Goal: Task Accomplishment & Management: Manage account settings

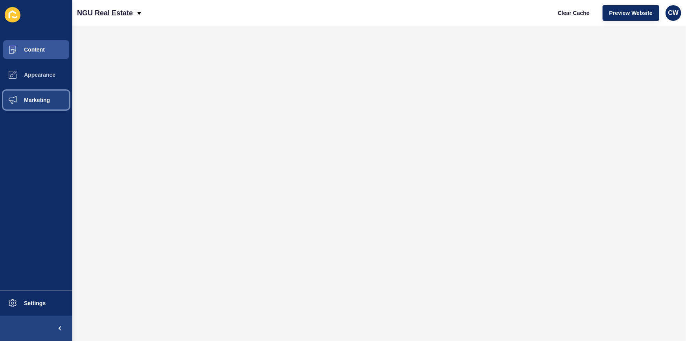
click at [41, 99] on span "Marketing" at bounding box center [24, 100] width 51 height 6
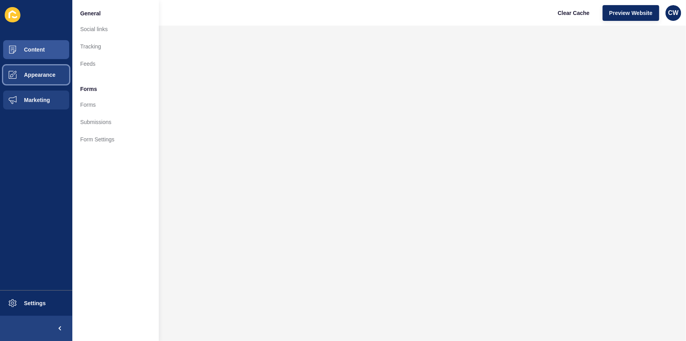
click at [54, 66] on button "Appearance" at bounding box center [36, 74] width 72 height 25
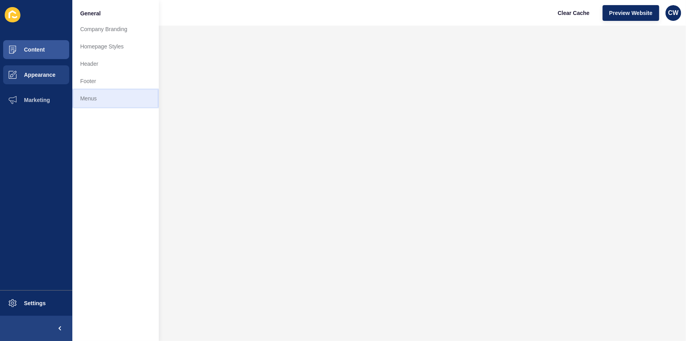
click at [104, 96] on link "Menus" at bounding box center [115, 98] width 87 height 17
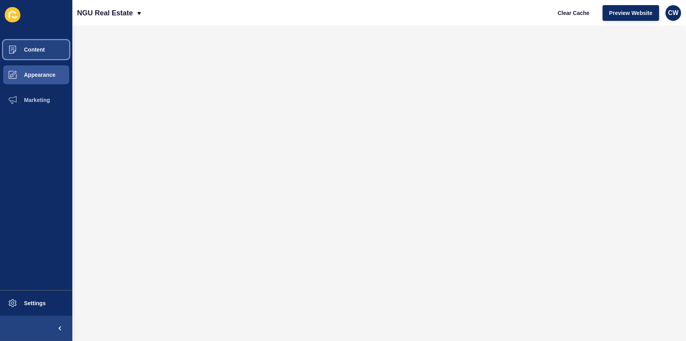
click at [45, 46] on button "Content" at bounding box center [36, 49] width 72 height 25
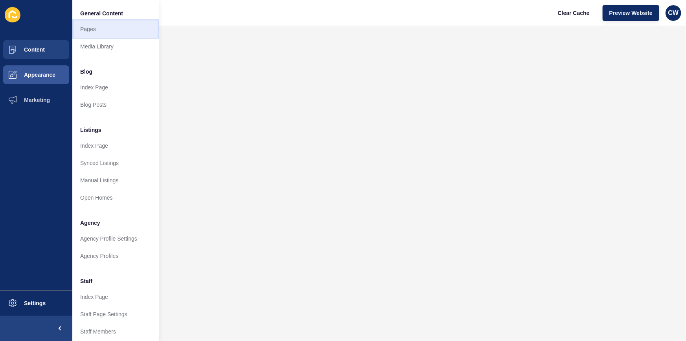
click at [105, 32] on link "Pages" at bounding box center [115, 28] width 87 height 17
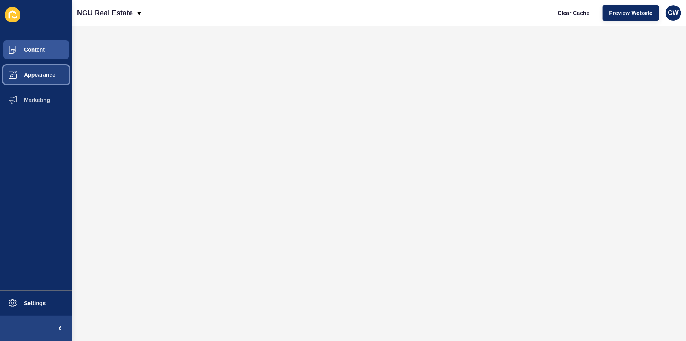
click at [55, 66] on button "Appearance" at bounding box center [36, 74] width 72 height 25
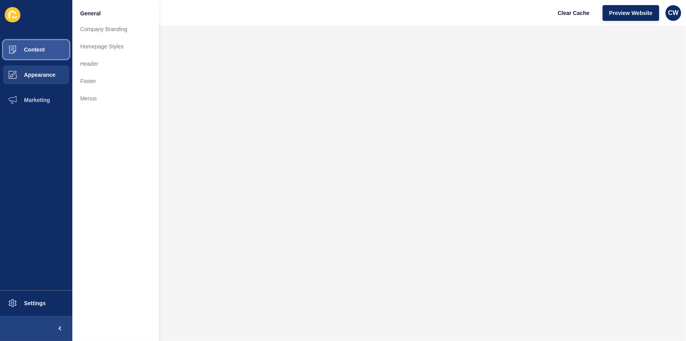
click at [52, 47] on button "Content" at bounding box center [36, 49] width 72 height 25
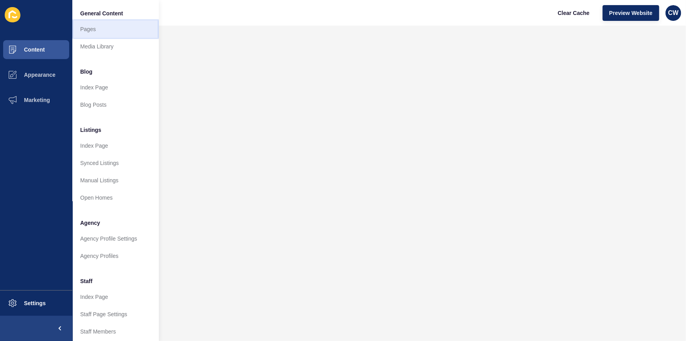
click at [91, 33] on link "Pages" at bounding box center [115, 28] width 87 height 17
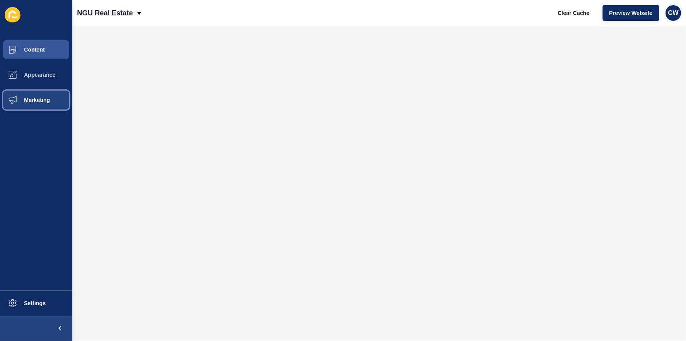
click at [46, 89] on button "Marketing" at bounding box center [36, 99] width 72 height 25
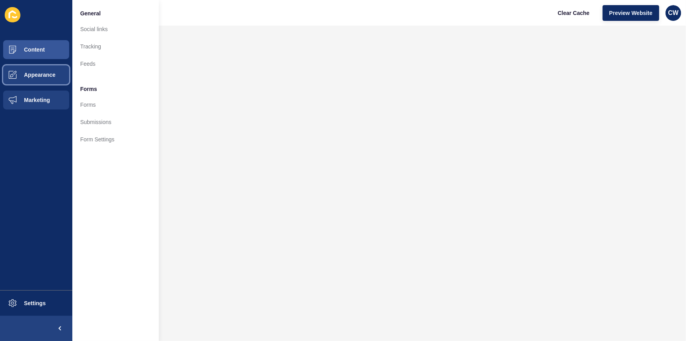
click at [49, 75] on span "Appearance" at bounding box center [27, 75] width 57 height 6
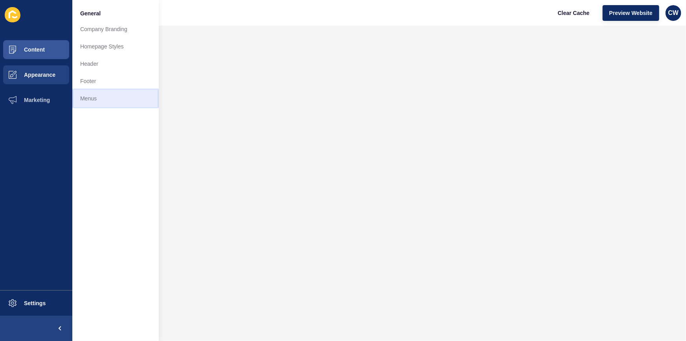
click at [79, 96] on link "Menus" at bounding box center [115, 98] width 87 height 17
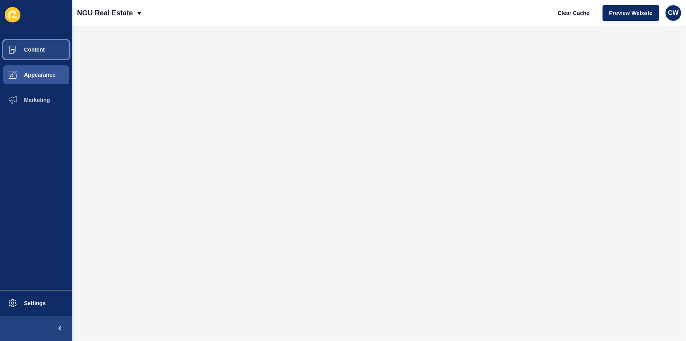
click at [45, 47] on button "Content" at bounding box center [36, 49] width 72 height 25
